Goal: Task Accomplishment & Management: Use online tool/utility

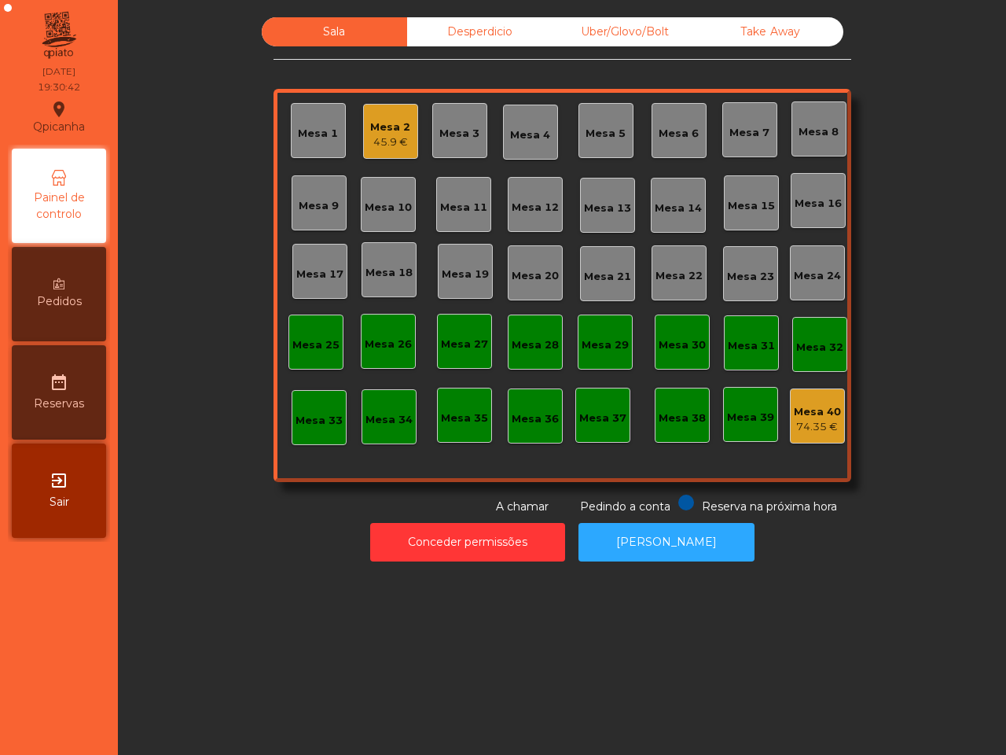
click at [370, 131] on div "Mesa 2" at bounding box center [390, 127] width 40 height 16
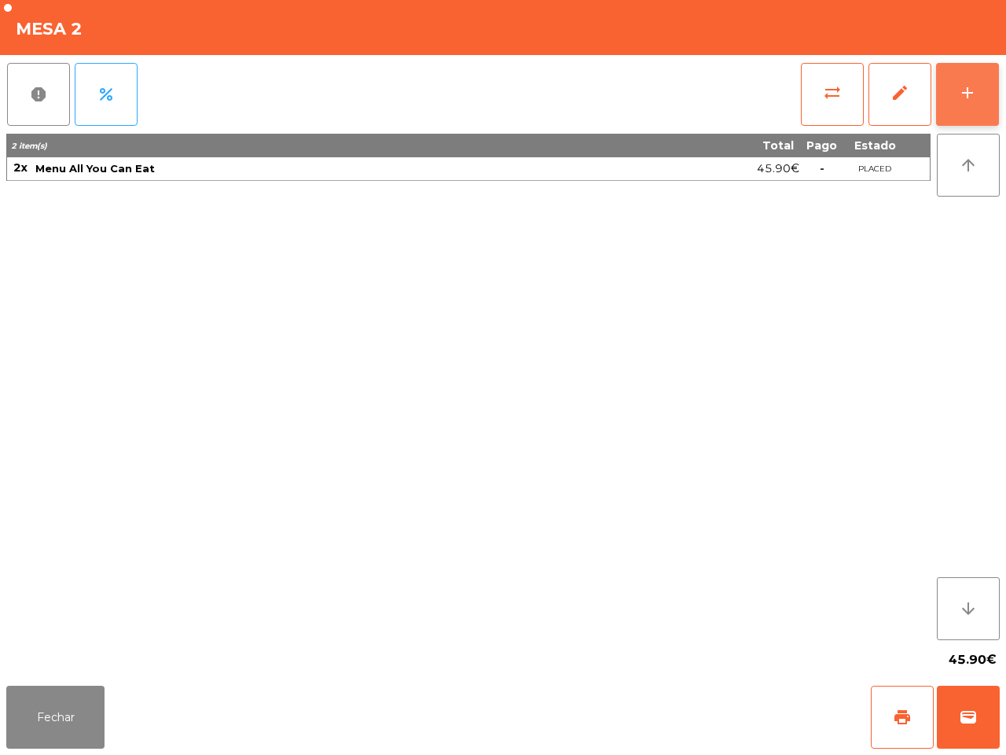
click at [980, 100] on button "add" at bounding box center [967, 94] width 63 height 63
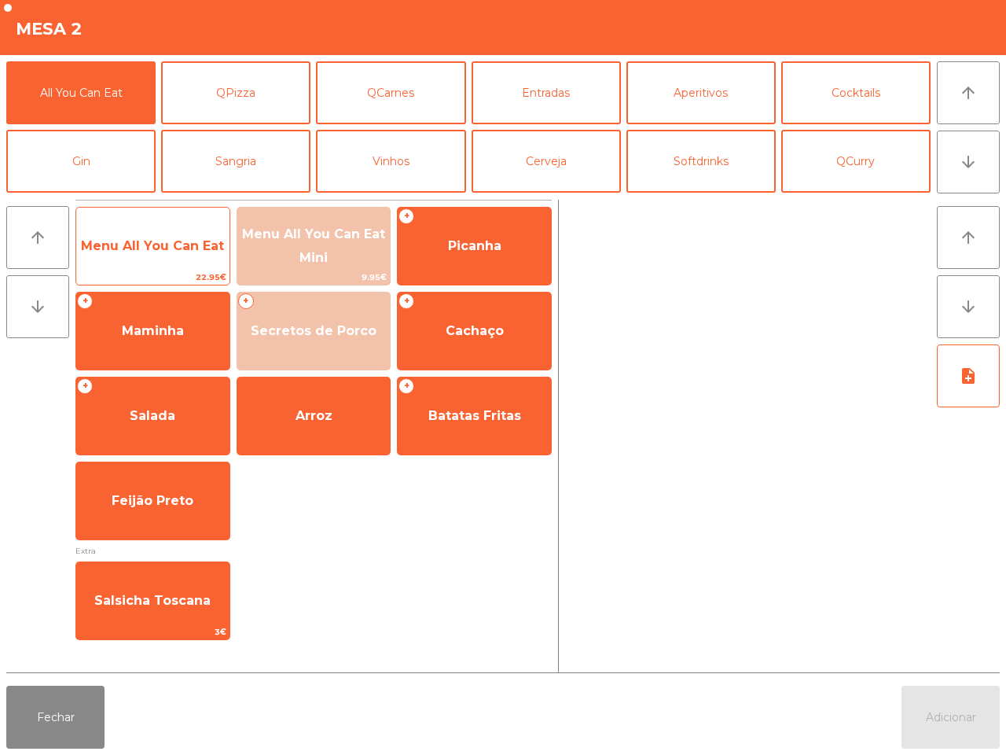
click at [112, 257] on span "Menu All You Can Eat" at bounding box center [152, 246] width 153 height 42
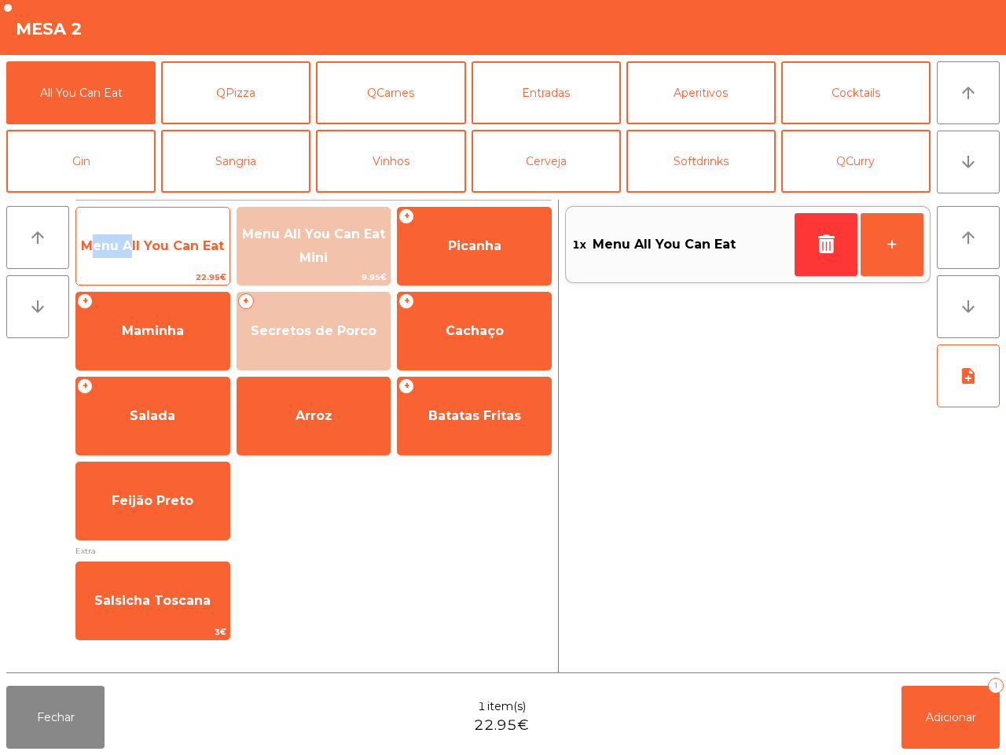
click at [112, 257] on span "Menu All You Can Eat" at bounding box center [152, 246] width 153 height 42
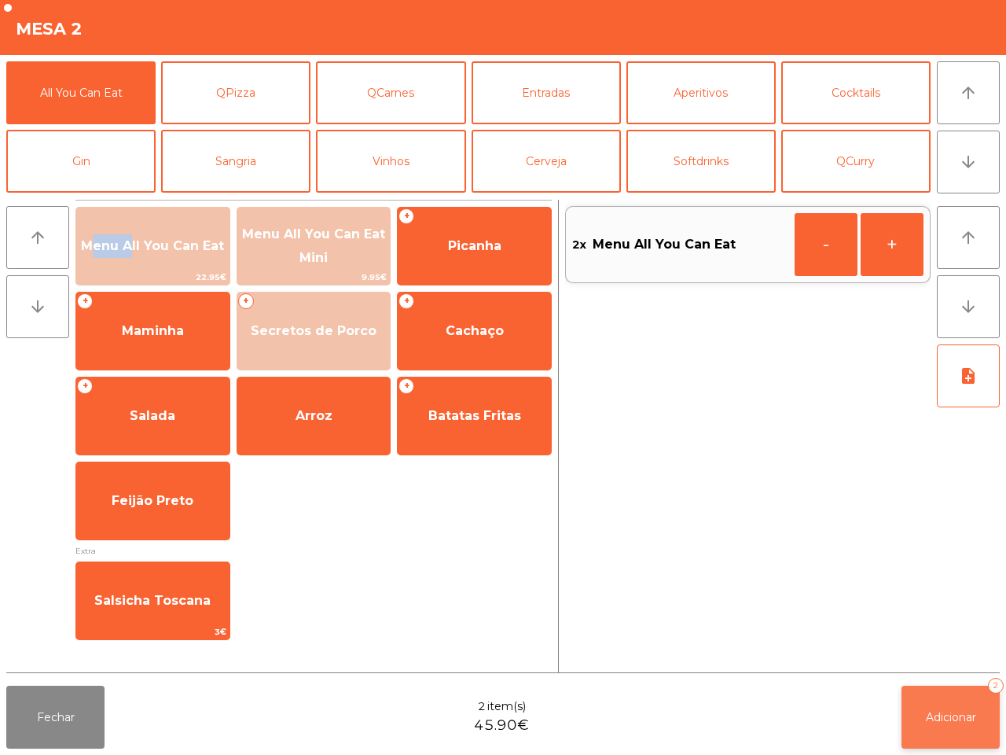
click at [961, 732] on button "Adicionar 2" at bounding box center [951, 717] width 98 height 63
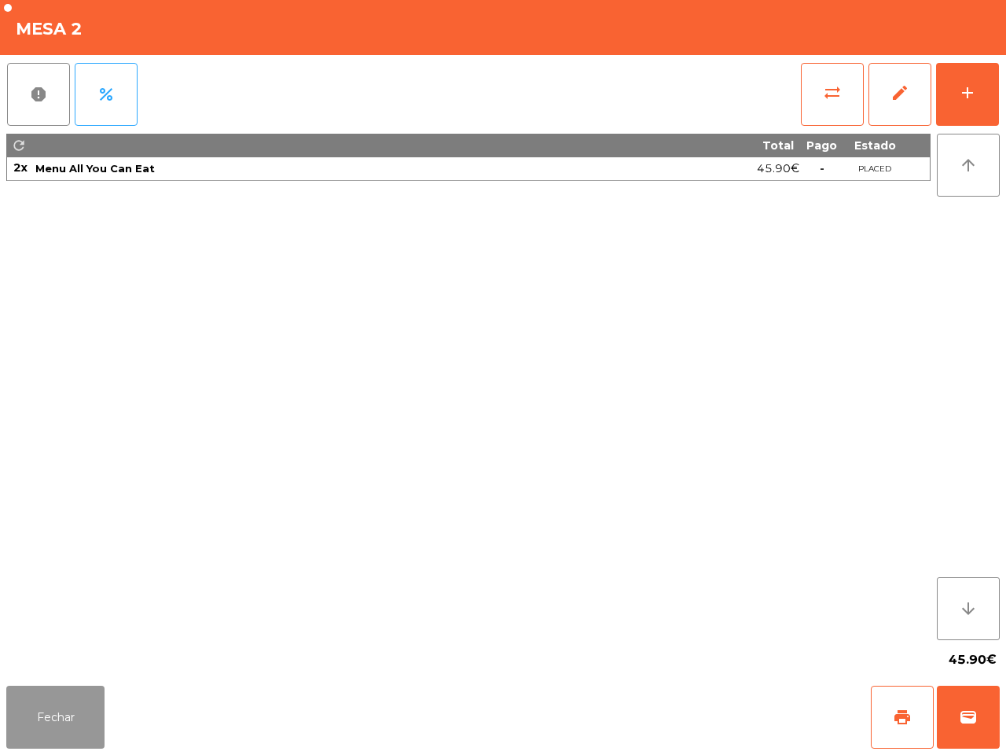
click at [64, 693] on button "Fechar" at bounding box center [55, 717] width 98 height 63
click at [843, 84] on button "sync_alt" at bounding box center [832, 94] width 63 height 63
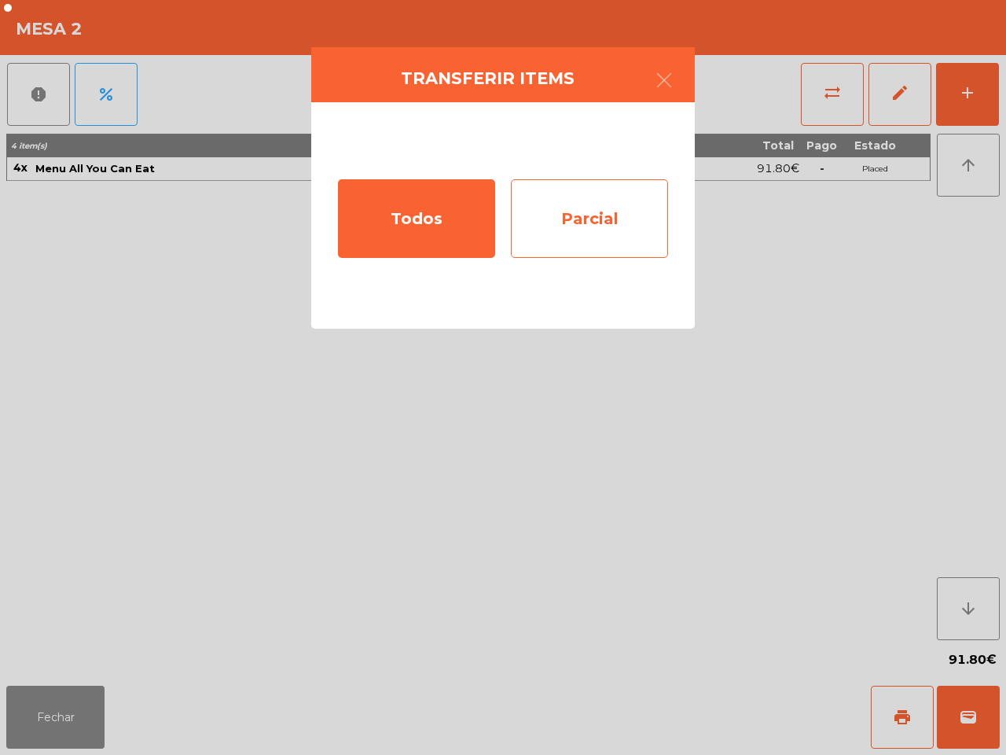
click at [646, 241] on div "Parcial" at bounding box center [589, 218] width 157 height 79
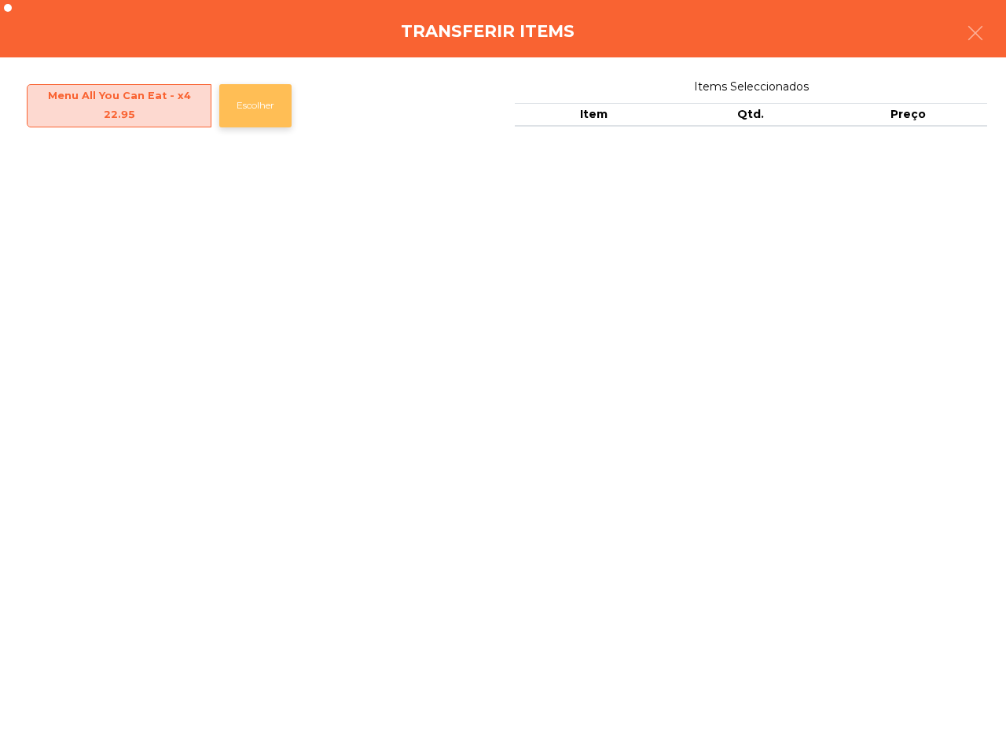
click at [260, 106] on button "Escolher" at bounding box center [255, 105] width 72 height 43
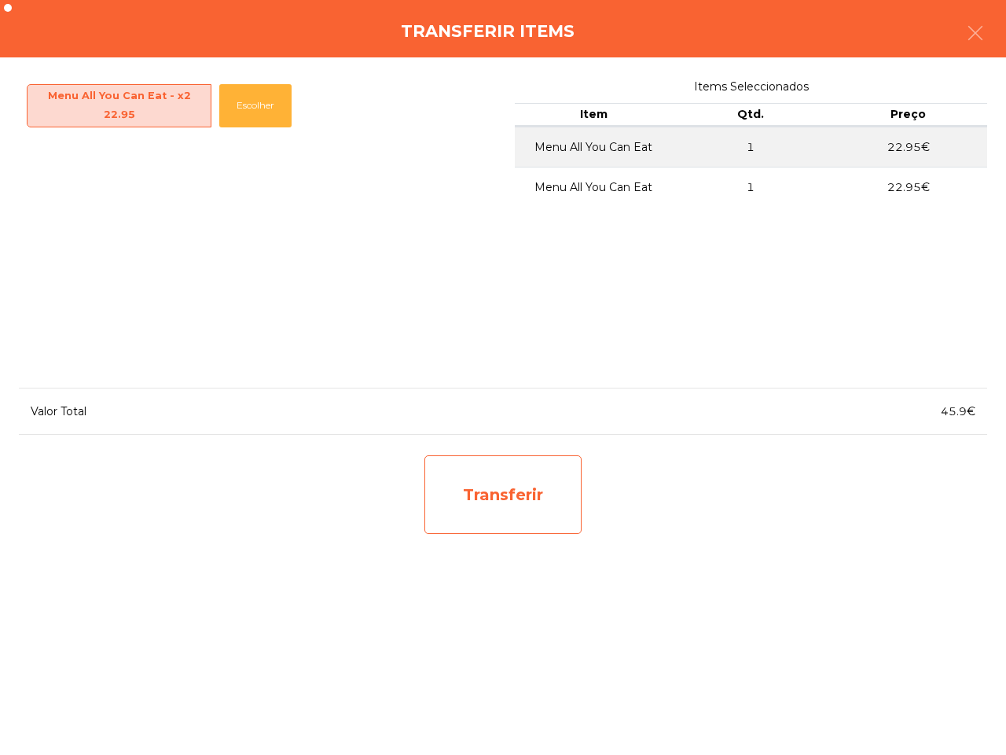
click at [513, 508] on div "Transferir" at bounding box center [503, 494] width 157 height 79
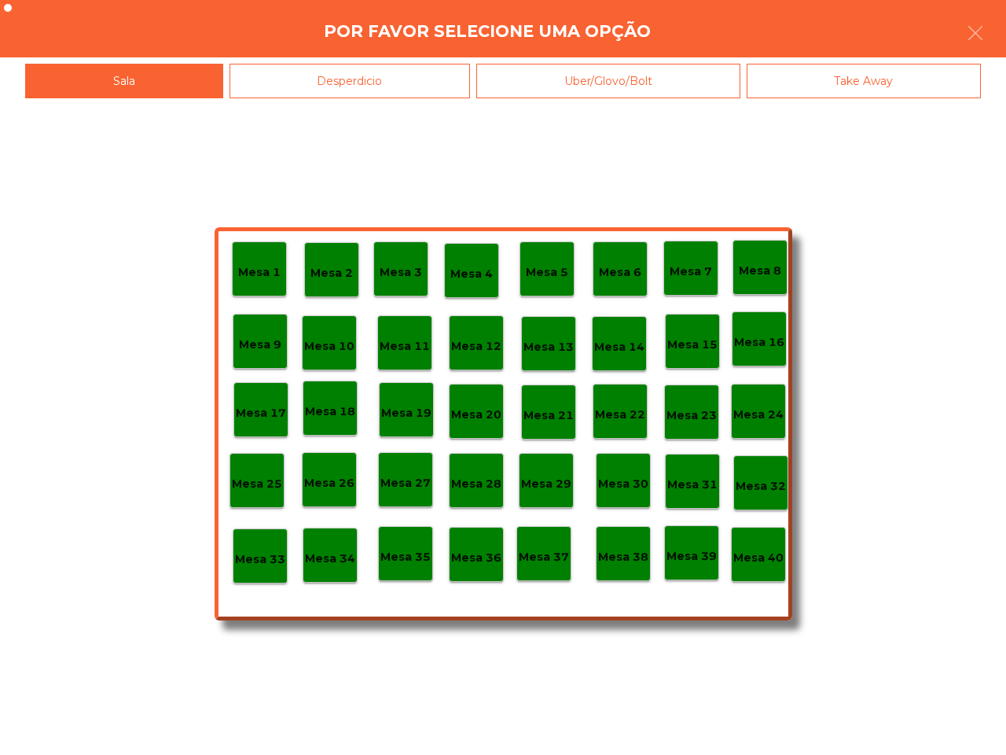
click at [237, 492] on p "Mesa 25" at bounding box center [257, 484] width 50 height 18
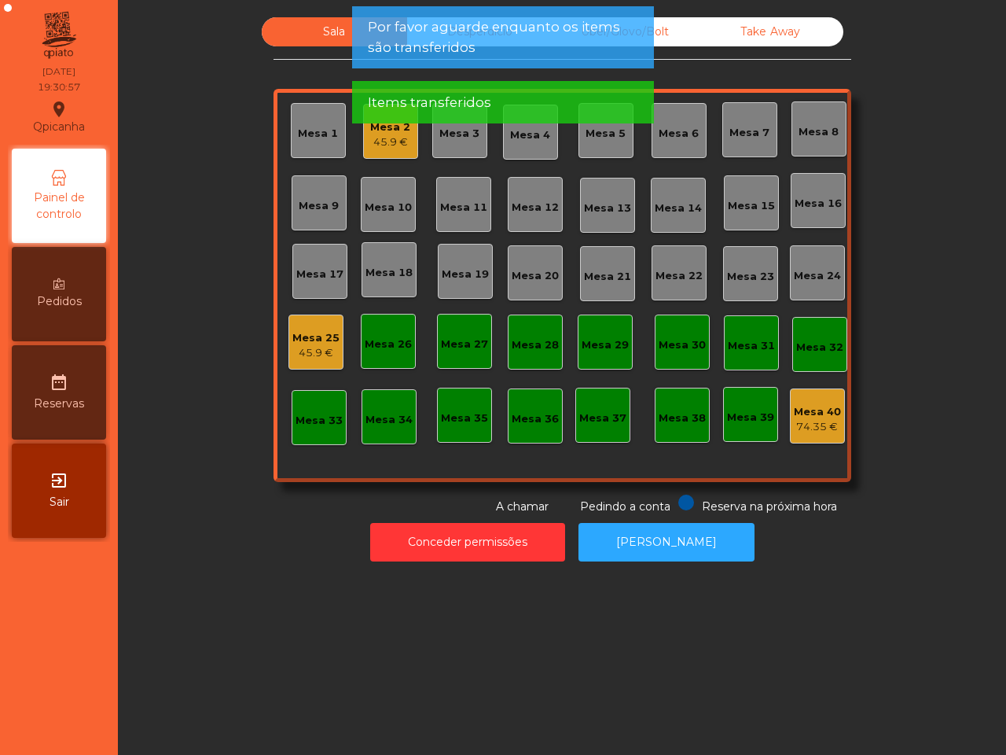
click at [403, 142] on div "Mesa 2 45.9 €" at bounding box center [390, 131] width 55 height 55
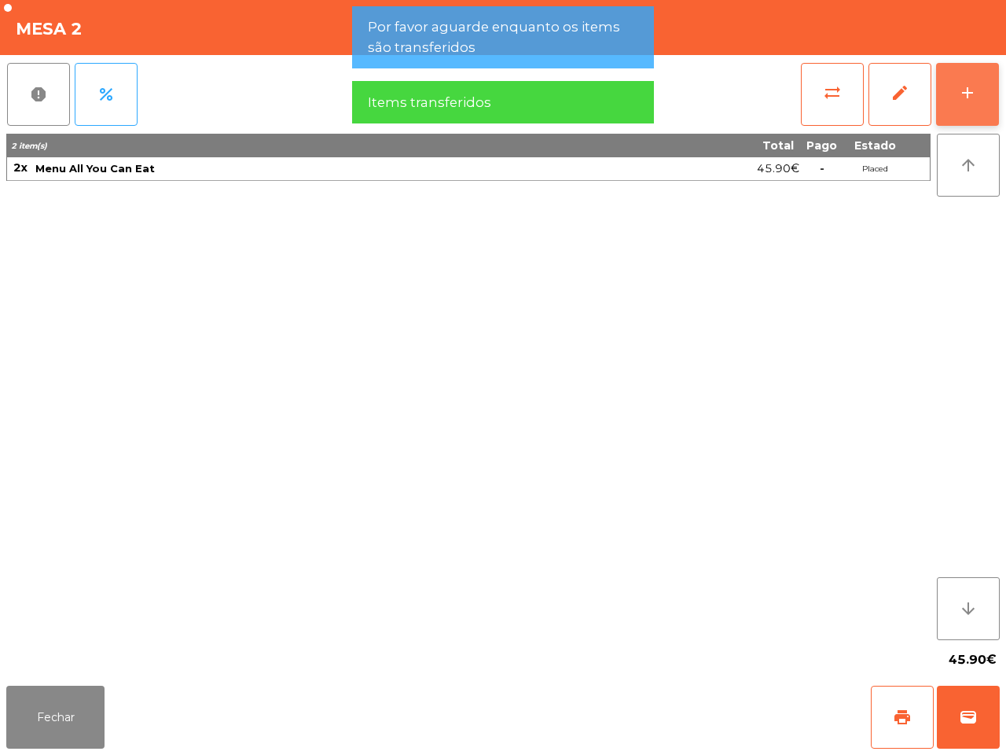
click at [961, 84] on div "add" at bounding box center [967, 92] width 19 height 19
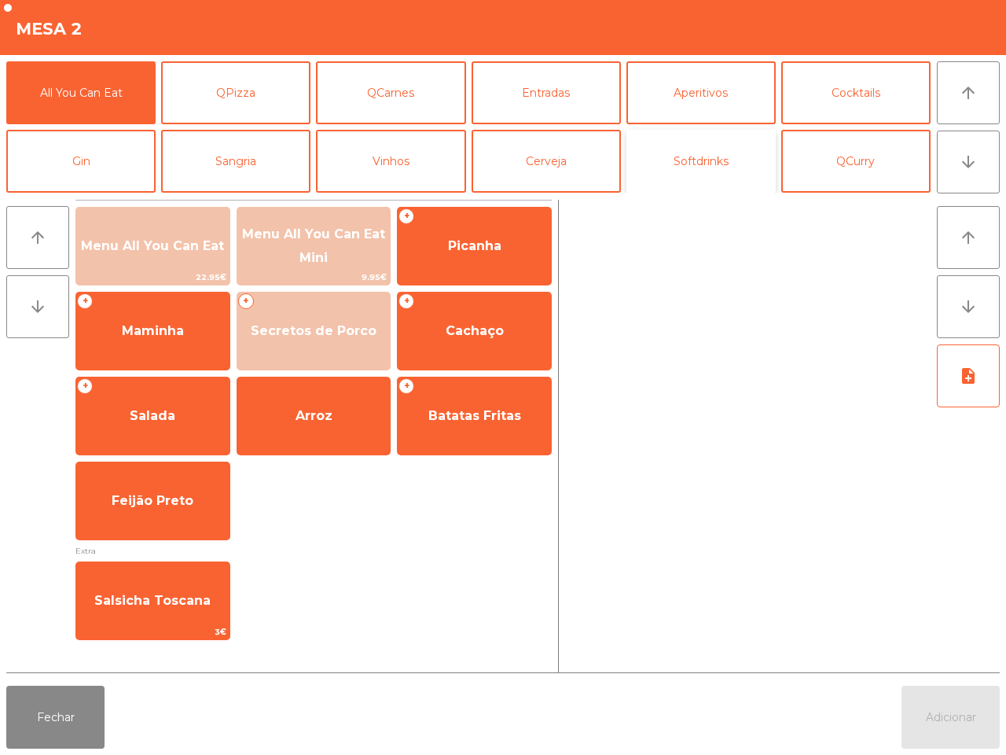
click at [724, 158] on button "Softdrinks" at bounding box center [701, 161] width 149 height 63
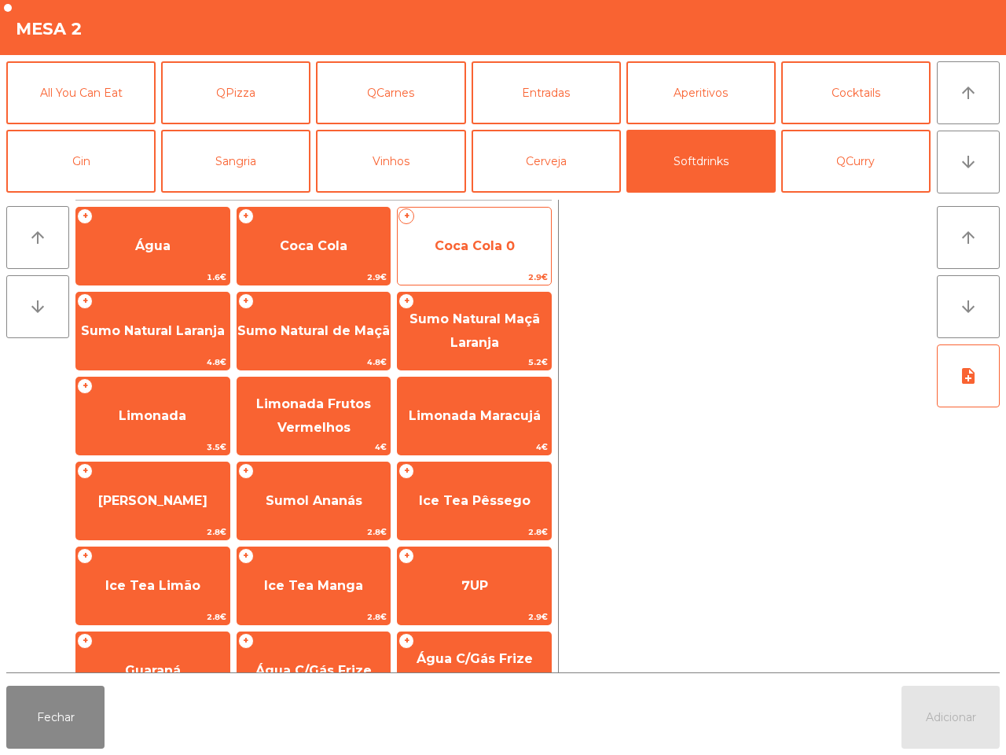
click at [476, 232] on span "Coca Cola 0" at bounding box center [474, 246] width 153 height 42
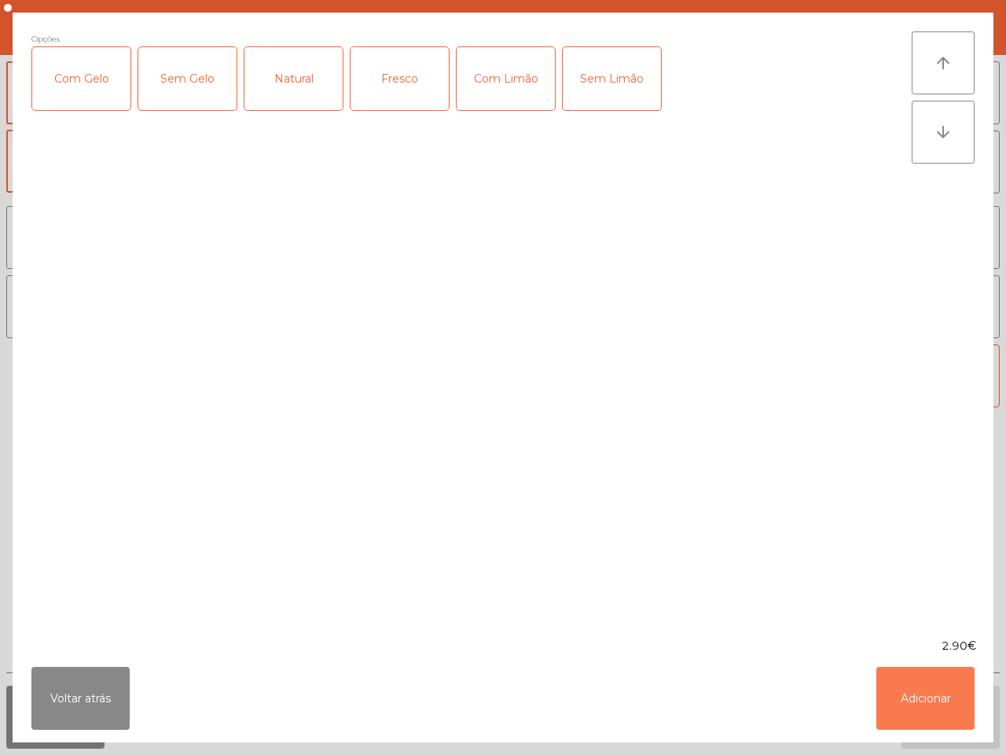
click at [930, 689] on button "Adicionar" at bounding box center [926, 698] width 98 height 63
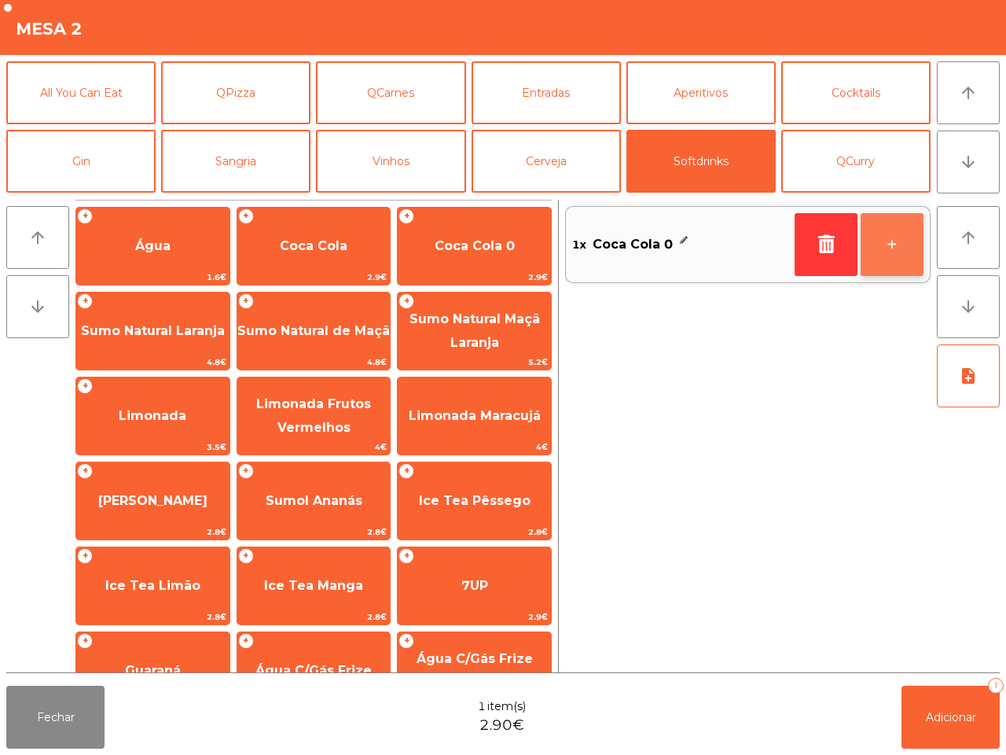
click at [903, 264] on button "+" at bounding box center [892, 244] width 63 height 63
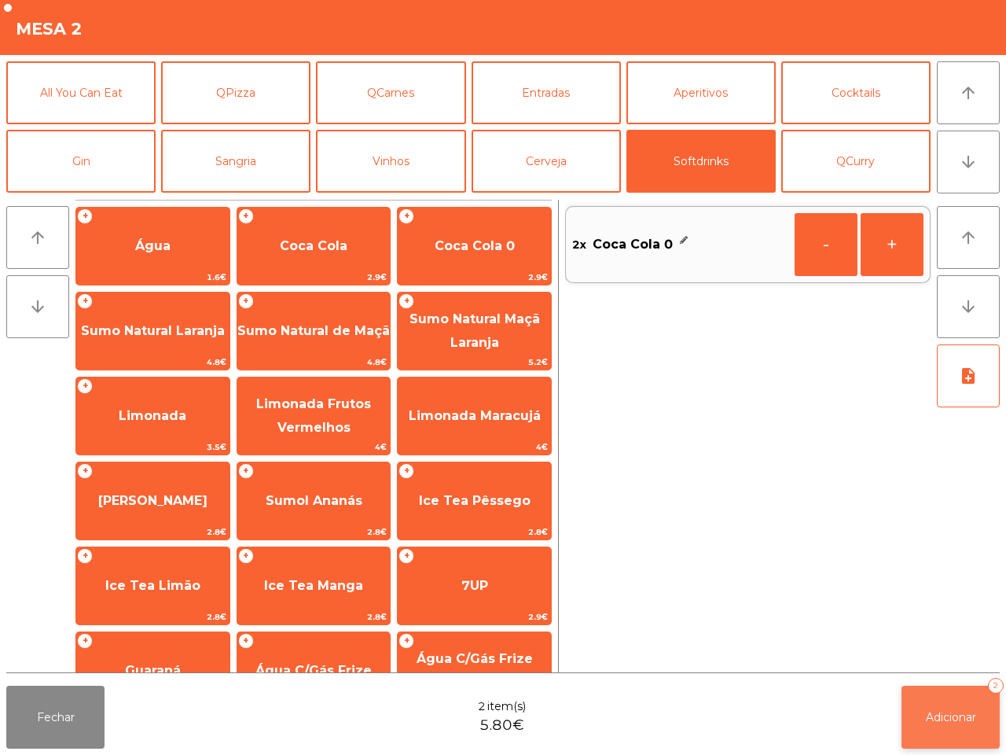
click at [969, 706] on button "Adicionar 2" at bounding box center [951, 717] width 98 height 63
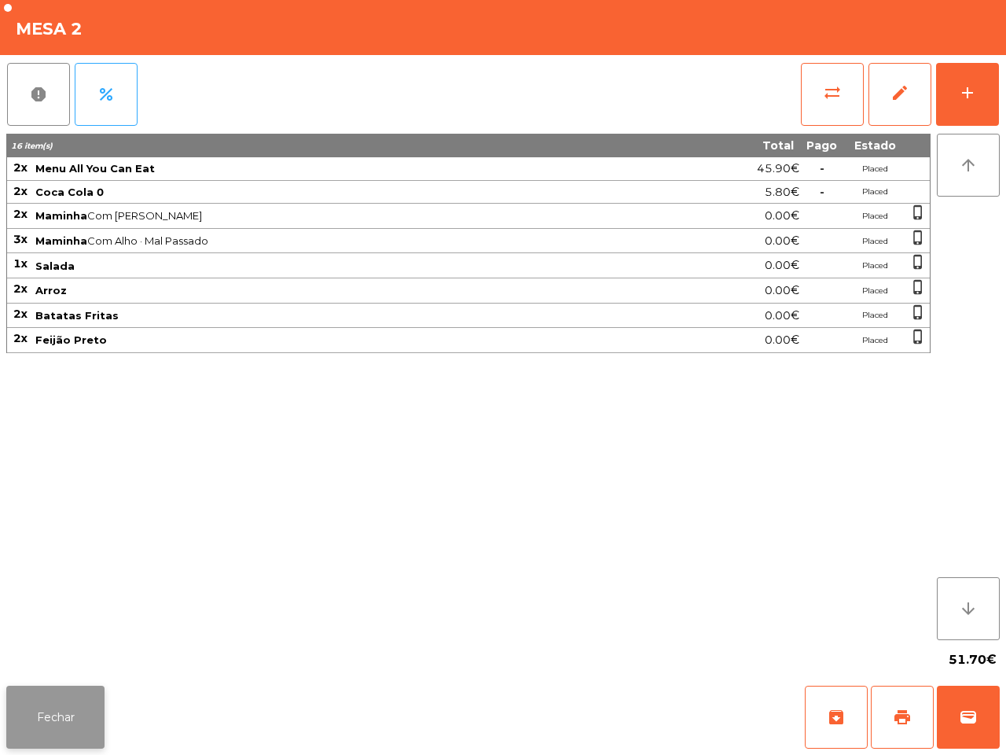
click at [68, 705] on button "Fechar" at bounding box center [55, 717] width 98 height 63
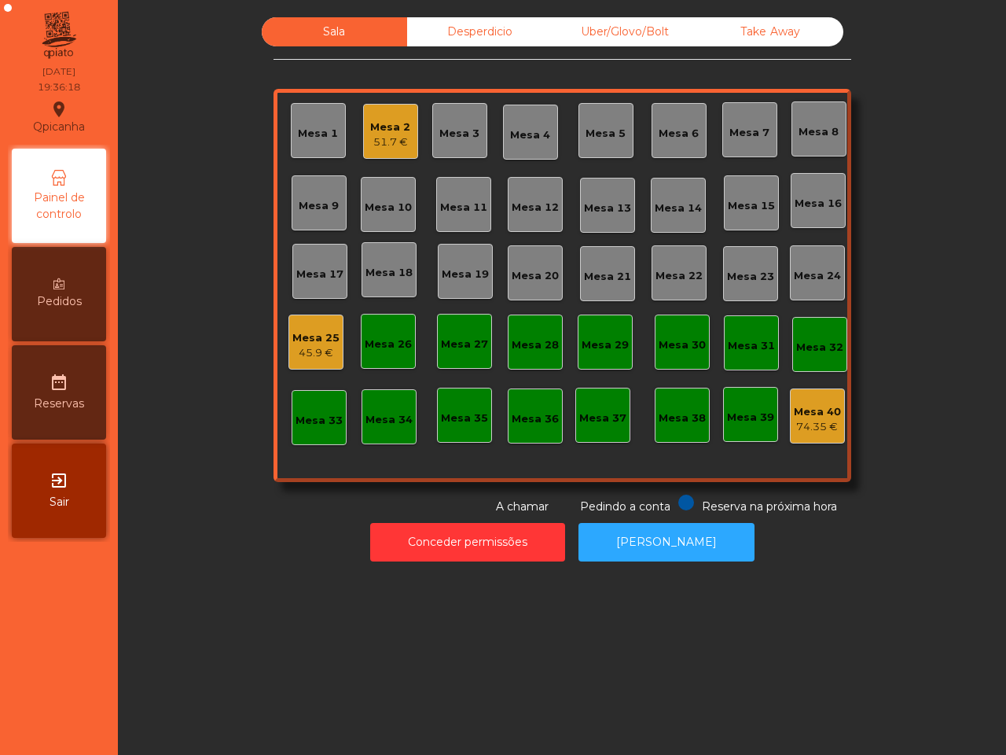
click at [313, 686] on div "Sala Desperdicio Uber/Glovo/Bolt Take Away Mesa 1 Mesa 2 51.7 € Mesa 3 Mesa 4 M…" at bounding box center [562, 377] width 888 height 755
drag, startPoint x: 452, startPoint y: 13, endPoint x: 460, endPoint y: 17, distance: 8.8
click at [453, 13] on div "Sala Desperdicio Uber/Glovo/Bolt Take Away Mesa 1 Mesa 2 51.7 € Mesa 3 Mesa 4 M…" at bounding box center [562, 289] width 870 height 560
drag, startPoint x: 464, startPoint y: 25, endPoint x: 496, endPoint y: 26, distance: 32.2
click at [464, 26] on div "Desperdicio" at bounding box center [479, 31] width 145 height 29
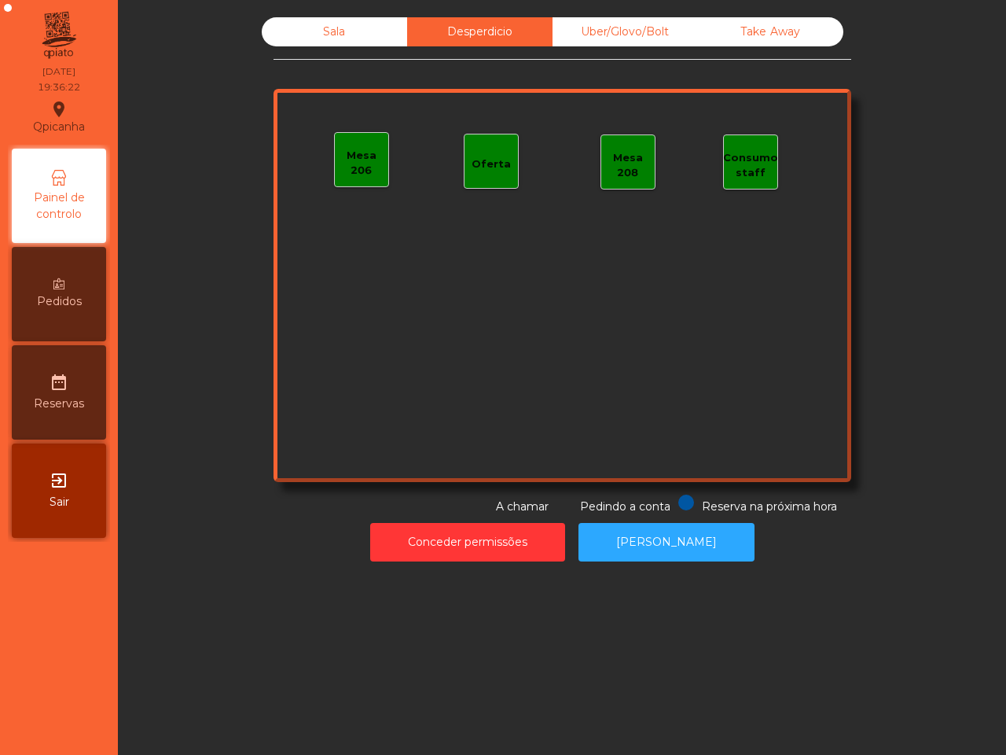
click at [607, 18] on div "Uber/Glovo/Bolt" at bounding box center [625, 31] width 145 height 29
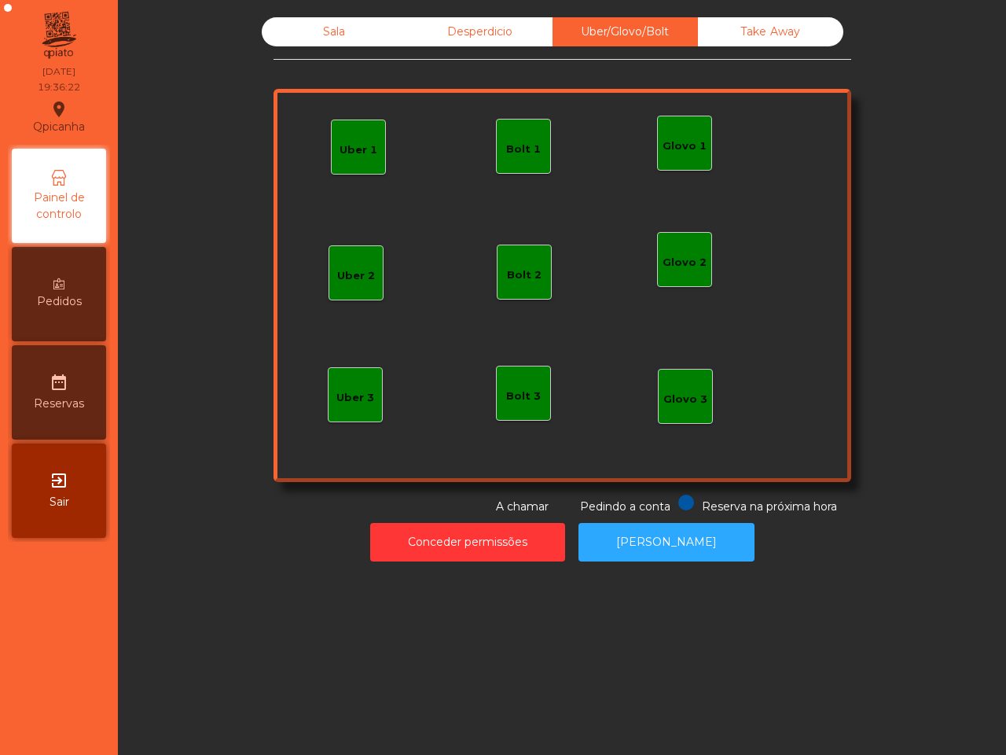
click at [752, 18] on div "Take Away" at bounding box center [770, 31] width 145 height 29
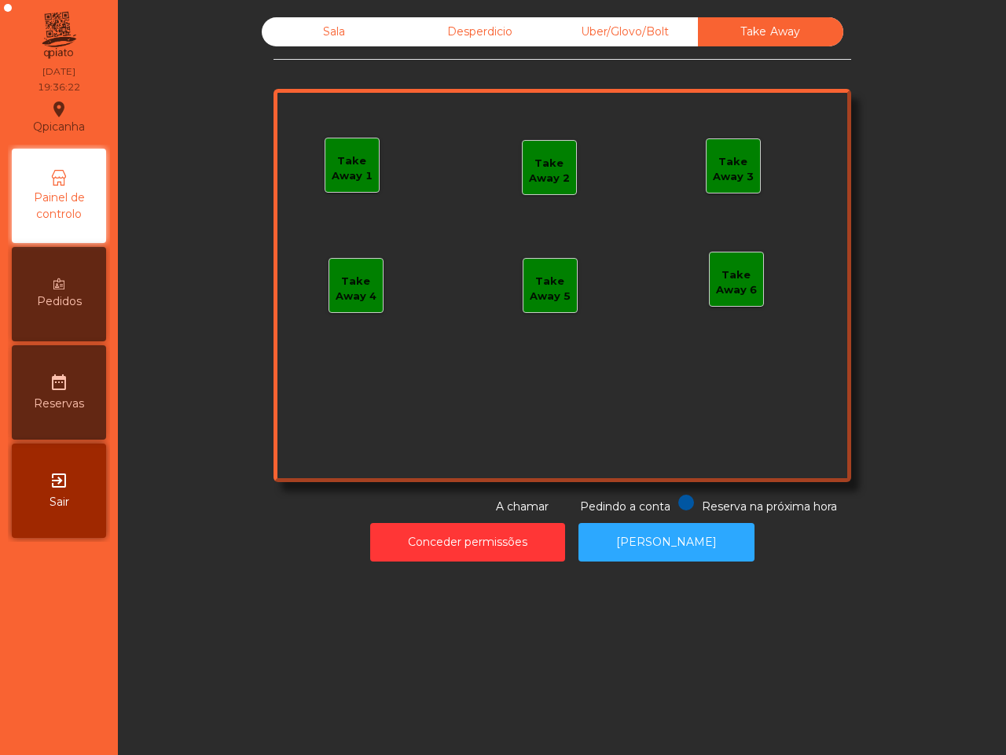
click at [383, 34] on div "Sala" at bounding box center [334, 31] width 145 height 29
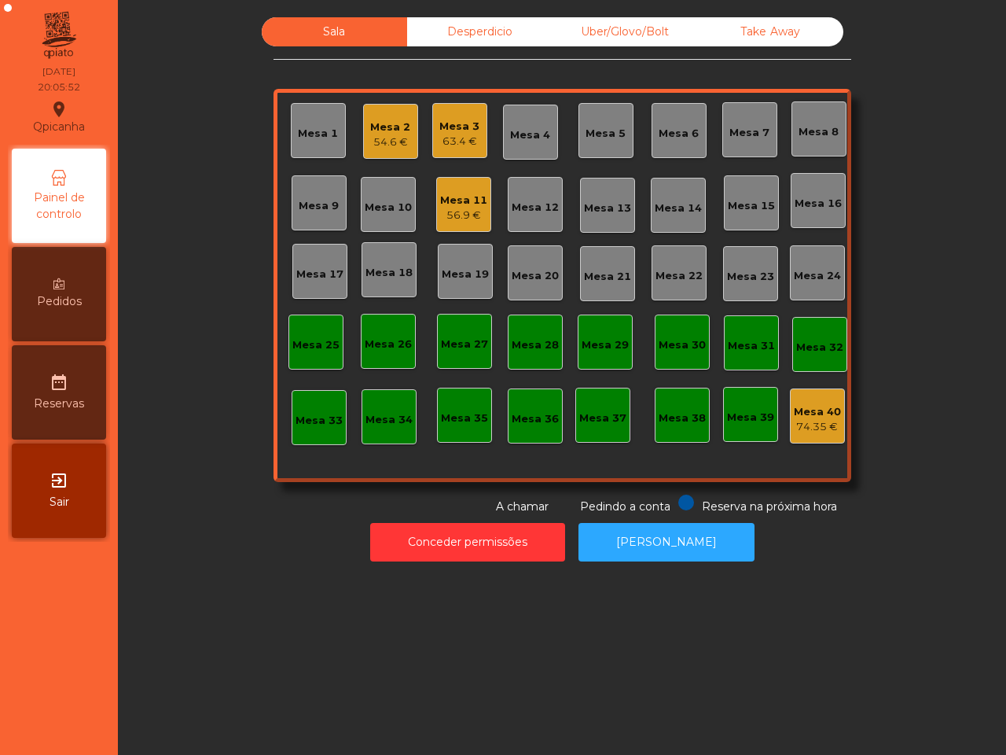
click at [460, 208] on div "56.9 €" at bounding box center [463, 216] width 47 height 16
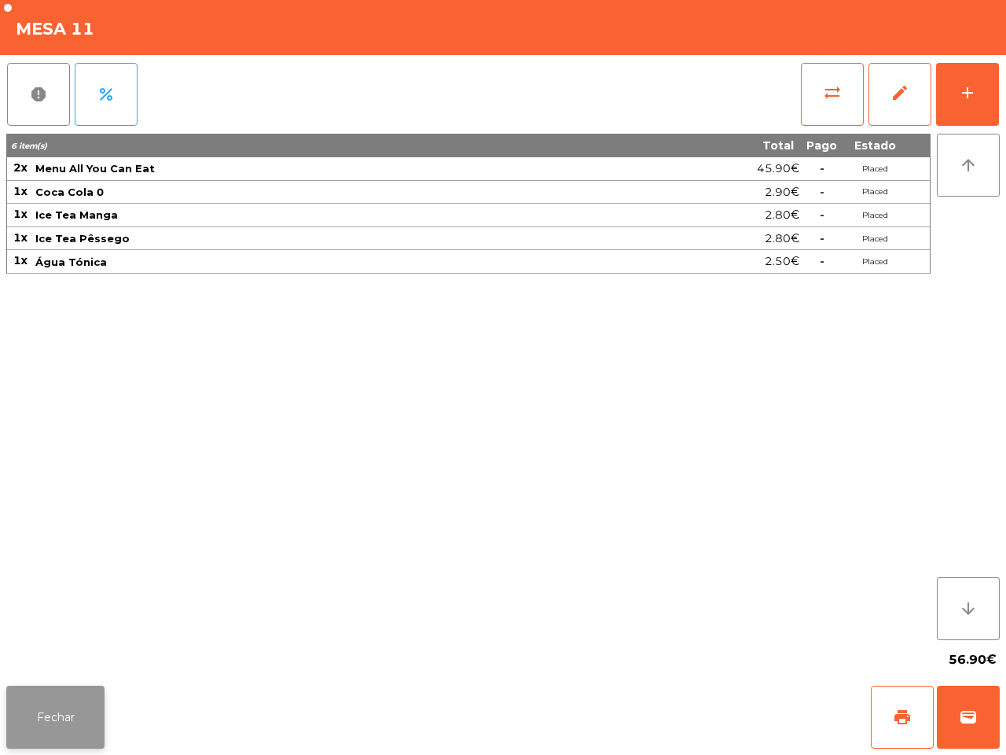
click at [59, 731] on button "Fechar" at bounding box center [55, 717] width 98 height 63
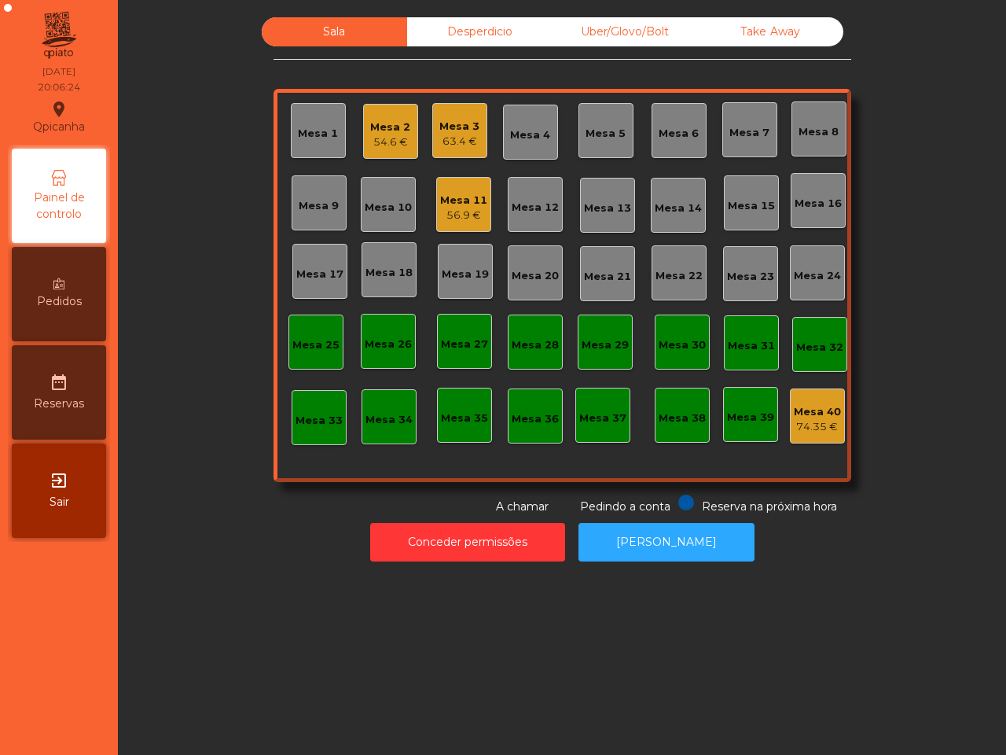
drag, startPoint x: 438, startPoint y: 165, endPoint x: 487, endPoint y: 226, distance: 78.2
click at [437, 169] on div "Mesa 1 Mesa 2 54.6 € Mesa 3 63.4 € Mesa 4 Mesa 5 Mesa 6 Mesa 7 Mesa 8 Mesa 9 Me…" at bounding box center [563, 285] width 578 height 393
click at [489, 226] on div "Mesa 1 Mesa 2 54.6 € Mesa 3 63.4 € Mesa 4 Mesa 5 Mesa 6 Mesa 7 Mesa 8 Mesa 9 Me…" at bounding box center [563, 285] width 578 height 393
click at [473, 215] on div "56.9 €" at bounding box center [463, 216] width 47 height 16
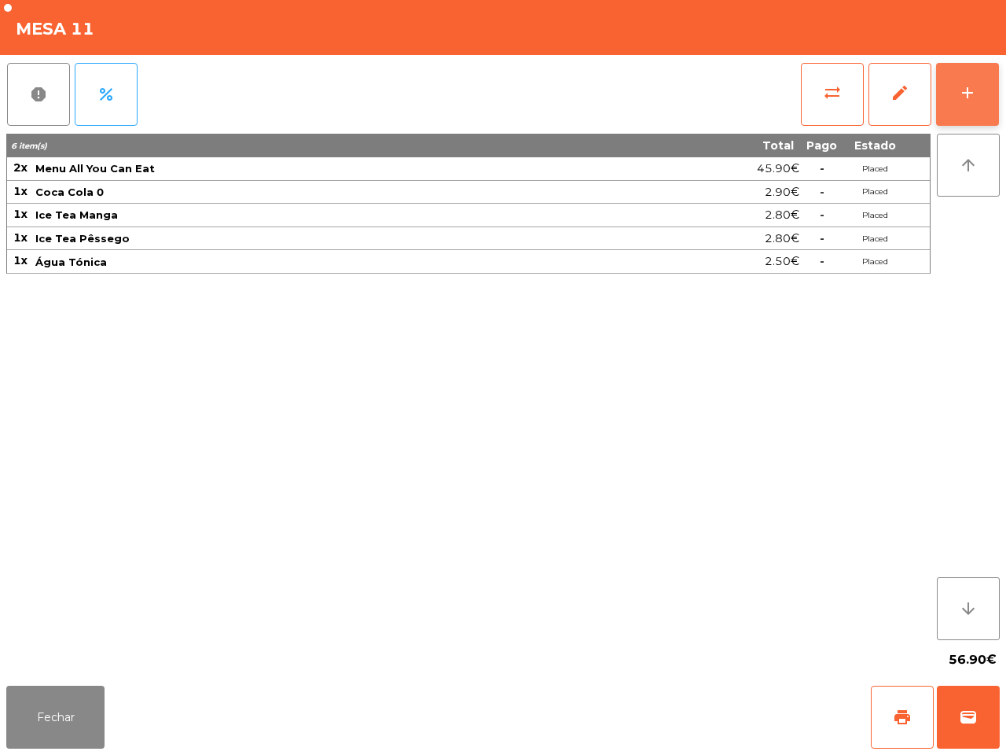
click at [989, 98] on button "add" at bounding box center [967, 94] width 63 height 63
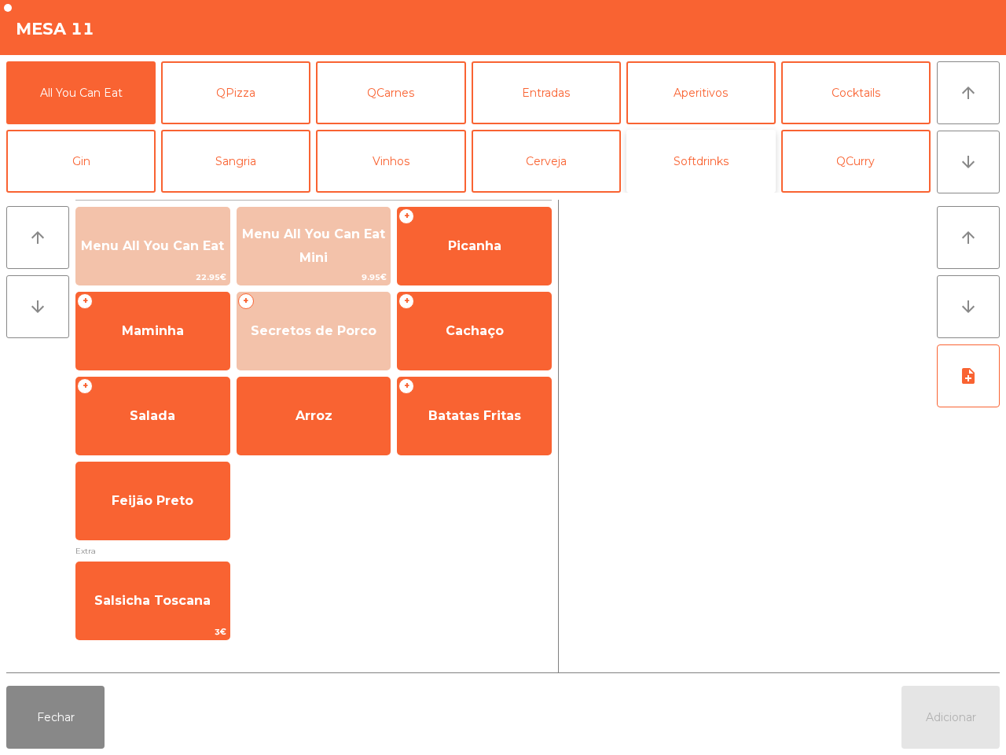
click at [701, 155] on button "Softdrinks" at bounding box center [701, 161] width 149 height 63
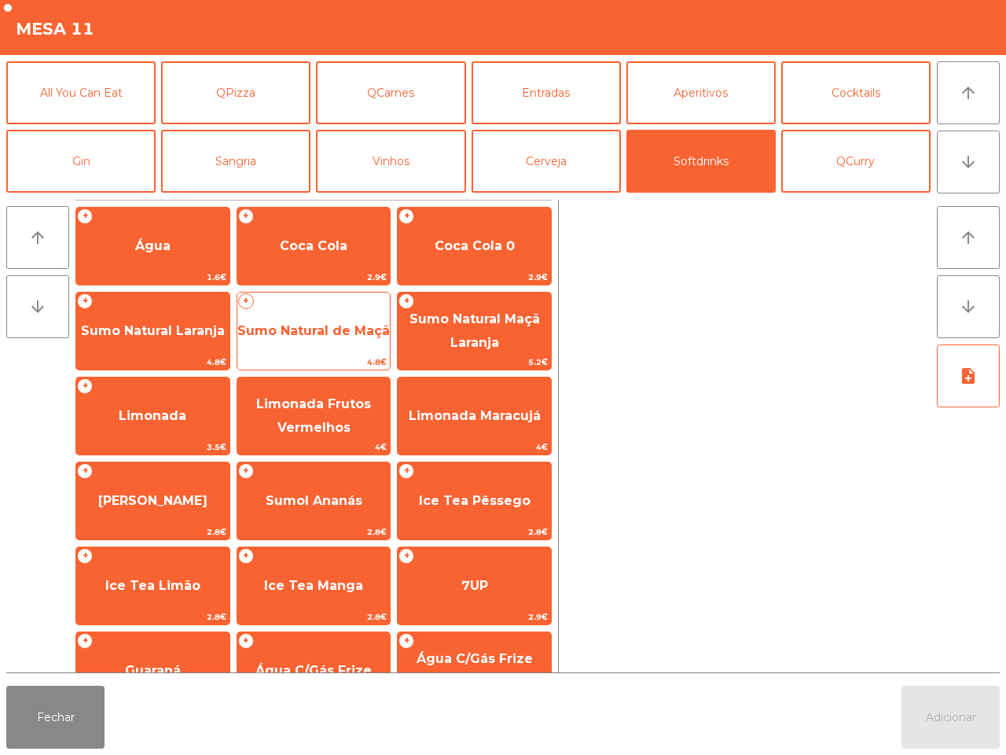
scroll to position [128, 0]
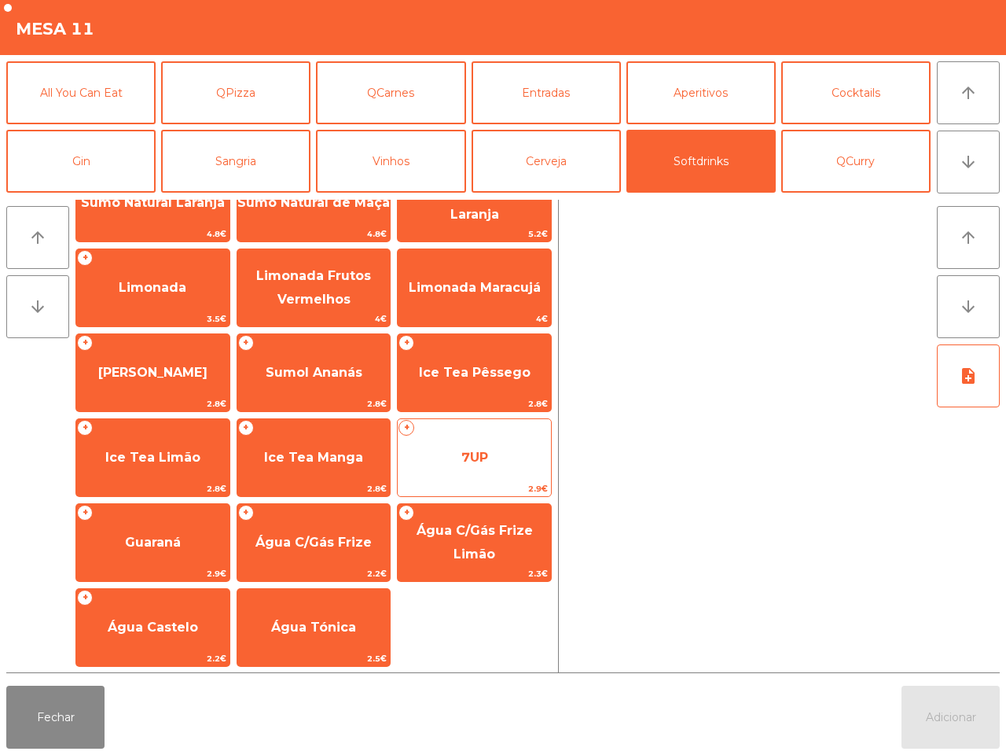
click at [439, 464] on span "7UP" at bounding box center [474, 457] width 153 height 42
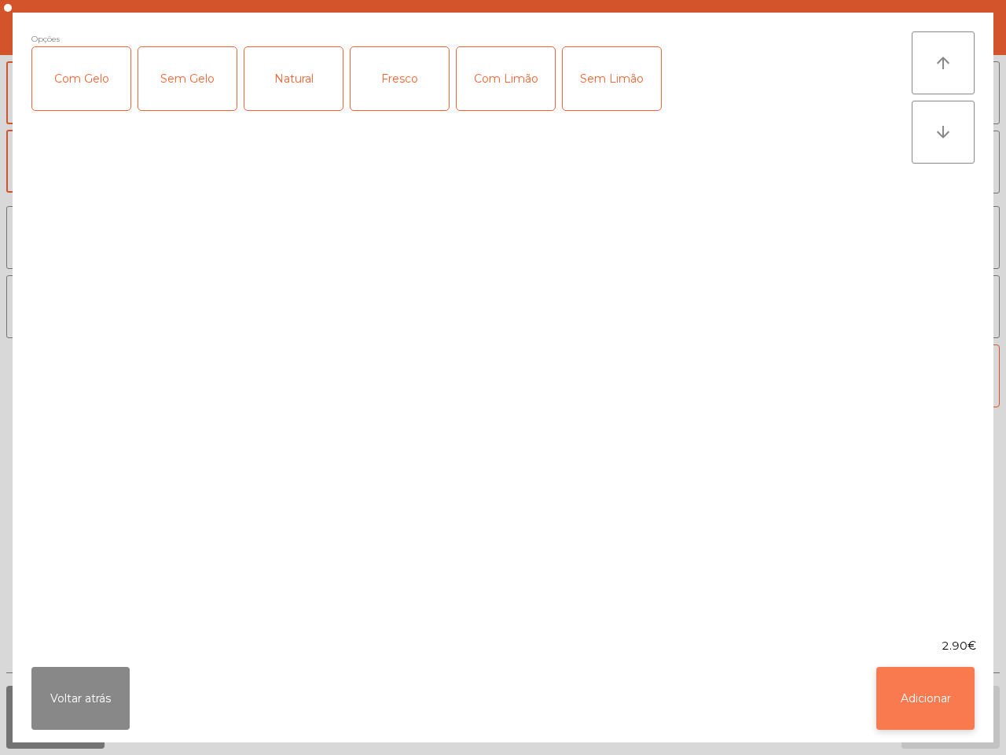
drag, startPoint x: 983, startPoint y: 714, endPoint x: 951, endPoint y: 704, distance: 32.8
click at [980, 715] on div "Voltar atrás Adicionar" at bounding box center [503, 698] width 981 height 88
click at [945, 704] on button "Adicionar" at bounding box center [926, 698] width 98 height 63
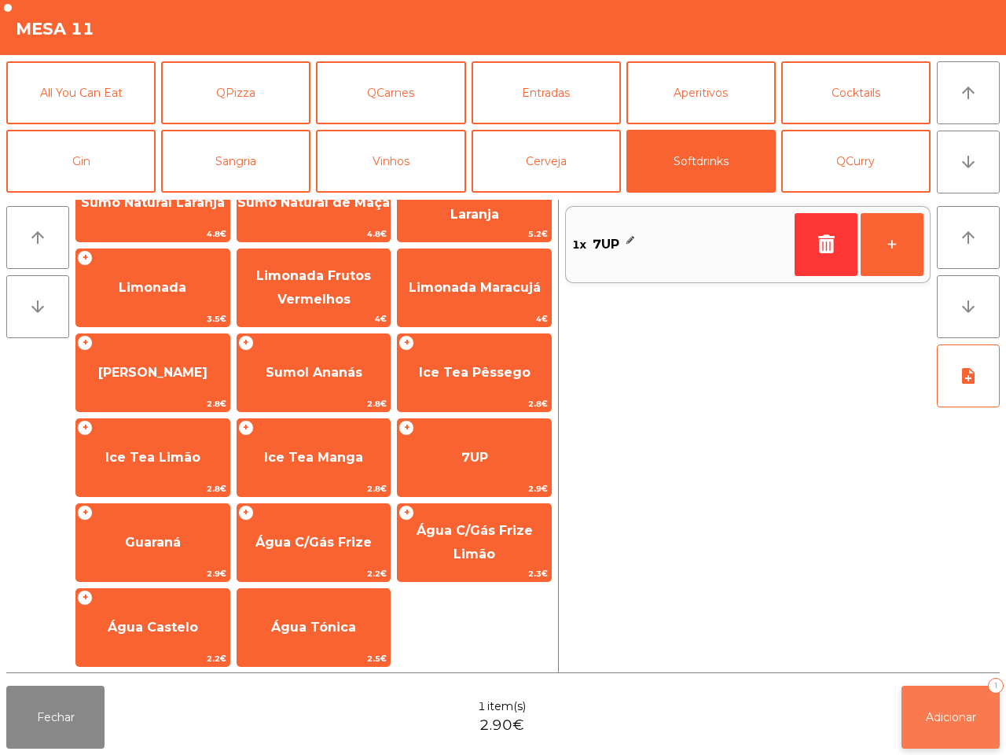
click at [954, 716] on span "Adicionar" at bounding box center [951, 717] width 50 height 14
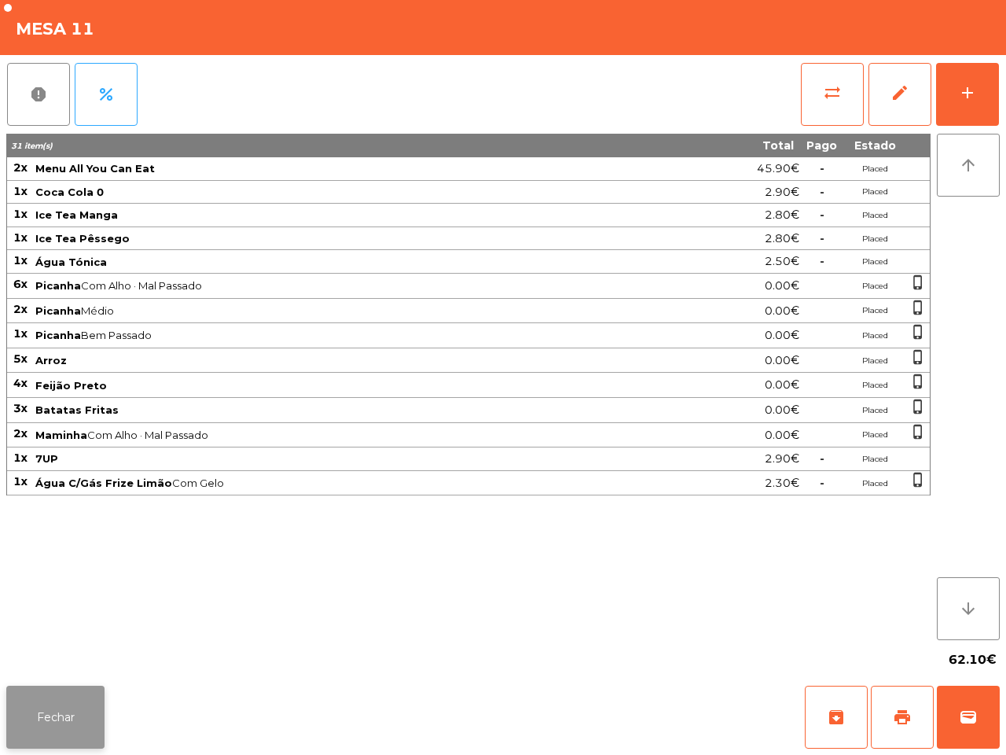
click at [22, 716] on button "Fechar" at bounding box center [55, 717] width 98 height 63
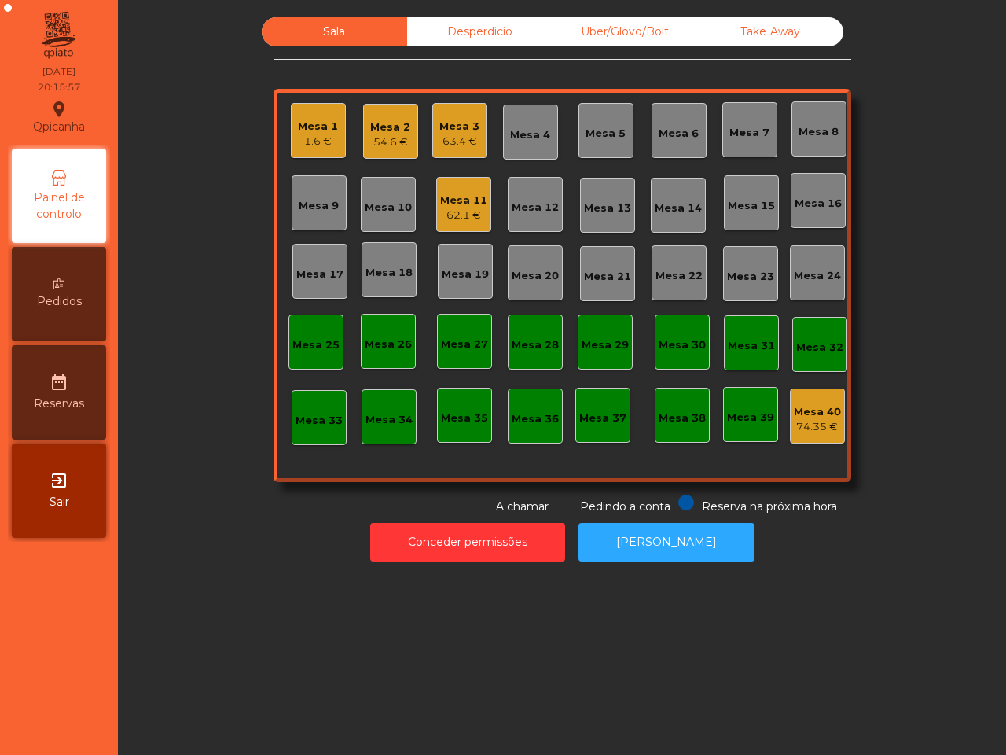
click at [315, 131] on div "Mesa 1" at bounding box center [318, 127] width 40 height 16
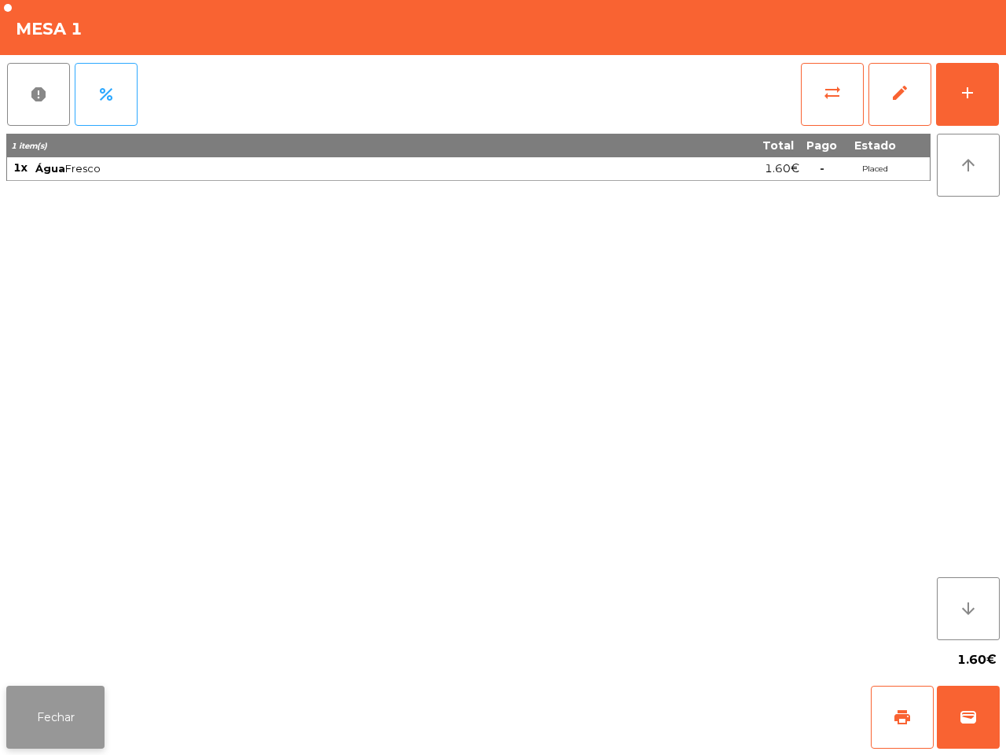
click at [72, 713] on button "Fechar" at bounding box center [55, 717] width 98 height 63
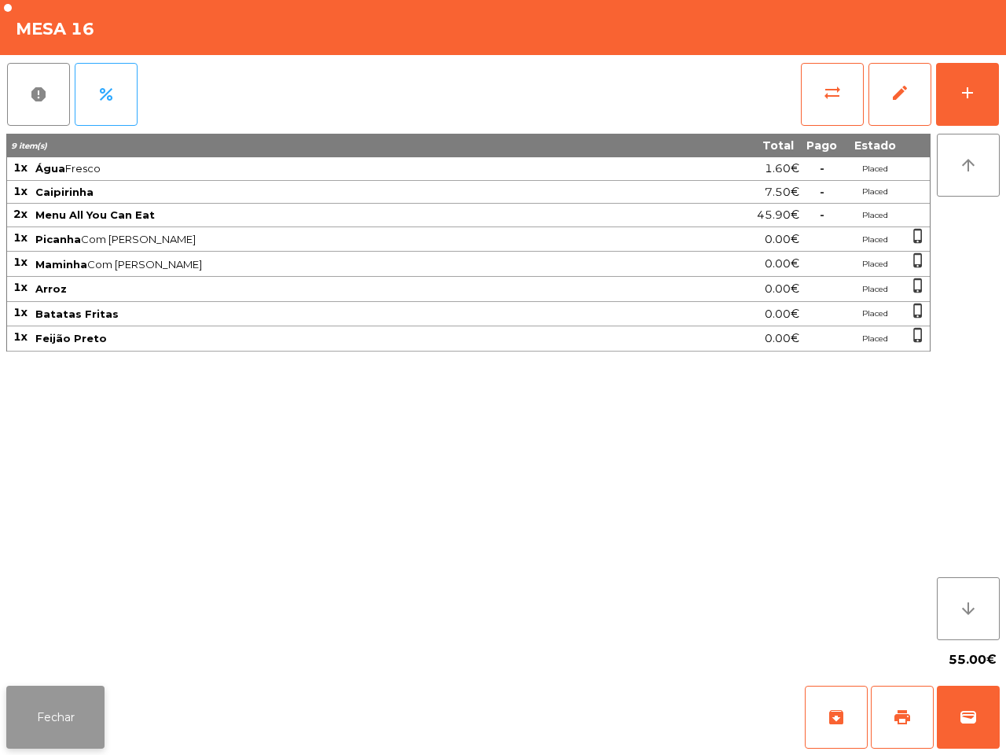
click at [28, 724] on button "Fechar" at bounding box center [55, 717] width 98 height 63
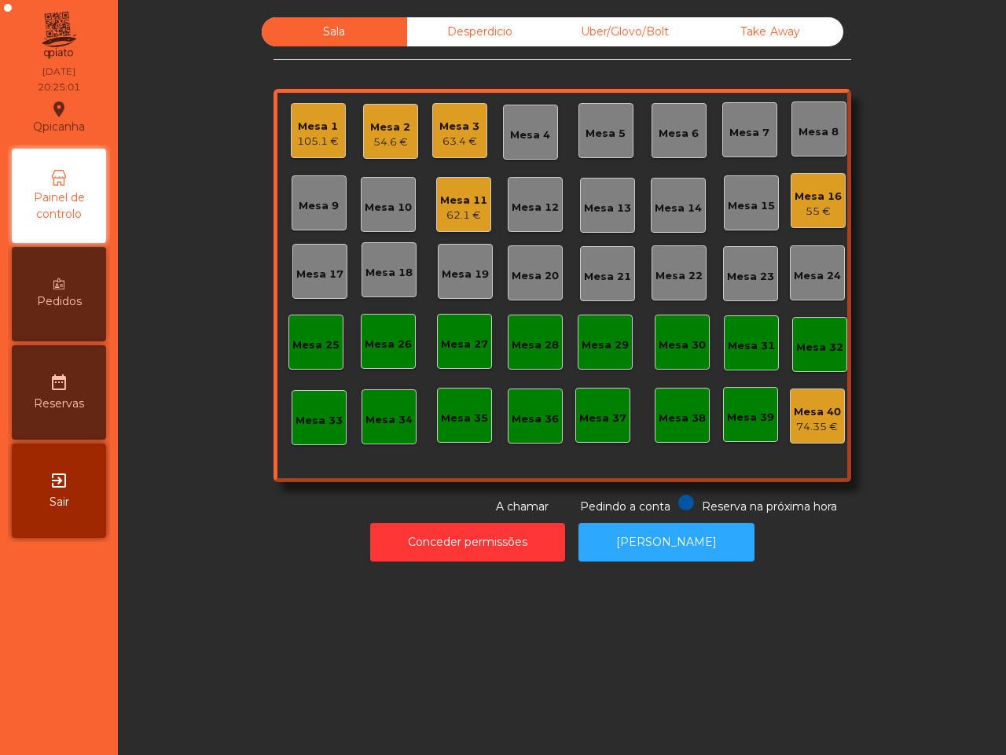
click at [304, 127] on div "Mesa 1" at bounding box center [318, 127] width 42 height 16
